Goal: Task Accomplishment & Management: Use online tool/utility

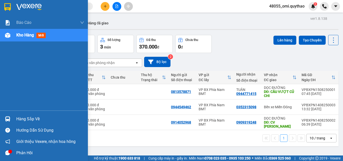
click at [16, 35] on span "Kho hàng" at bounding box center [25, 35] width 18 height 5
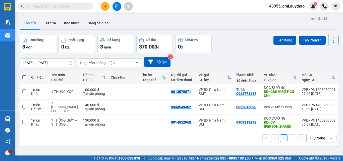
click at [122, 150] on div "ver 1.8.138 Kho gửi Trên xe [PERSON_NAME] Hàng đã [PERSON_NAME] hàng 3 đơn [PER…" at bounding box center [179, 95] width 323 height 161
click at [60, 6] on input "text" at bounding box center [57, 7] width 59 height 6
click at [115, 10] on div at bounding box center [117, 6] width 38 height 9
click at [115, 9] on button at bounding box center [117, 6] width 9 height 9
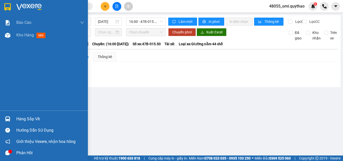
click at [10, 35] on img at bounding box center [7, 35] width 5 height 5
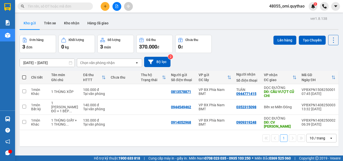
click at [82, 6] on input "text" at bounding box center [57, 7] width 59 height 6
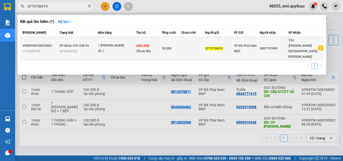
type input "0775756919"
click at [181, 46] on div "50.000" at bounding box center [171, 49] width 19 height 6
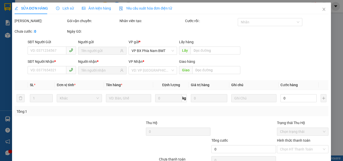
type input "0775756919"
type input "0901797849"
type input "650.000"
type input "50.000"
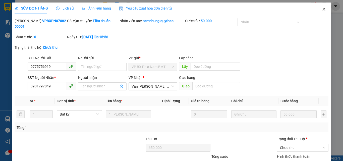
click at [321, 6] on span "Close" at bounding box center [324, 10] width 14 height 14
